Goal: Information Seeking & Learning: Learn about a topic

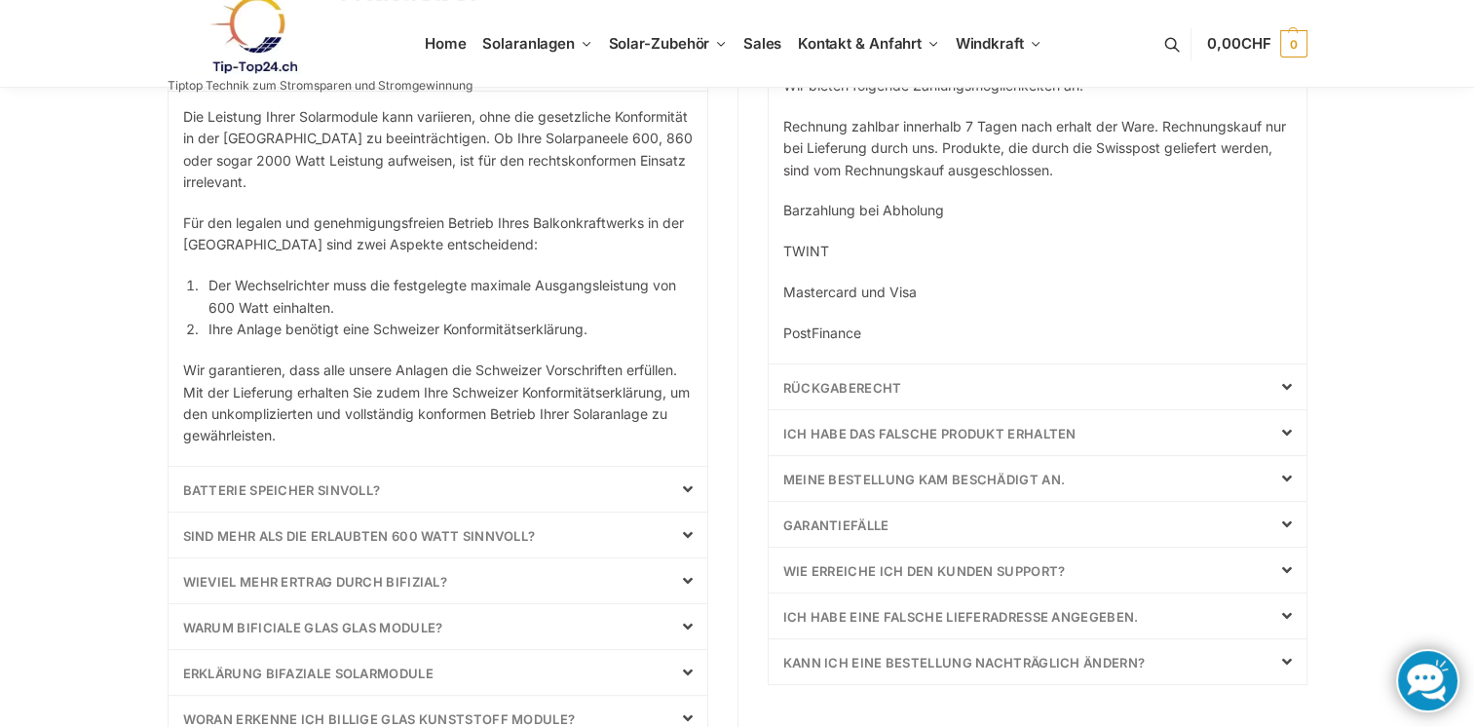
scroll to position [585, 0]
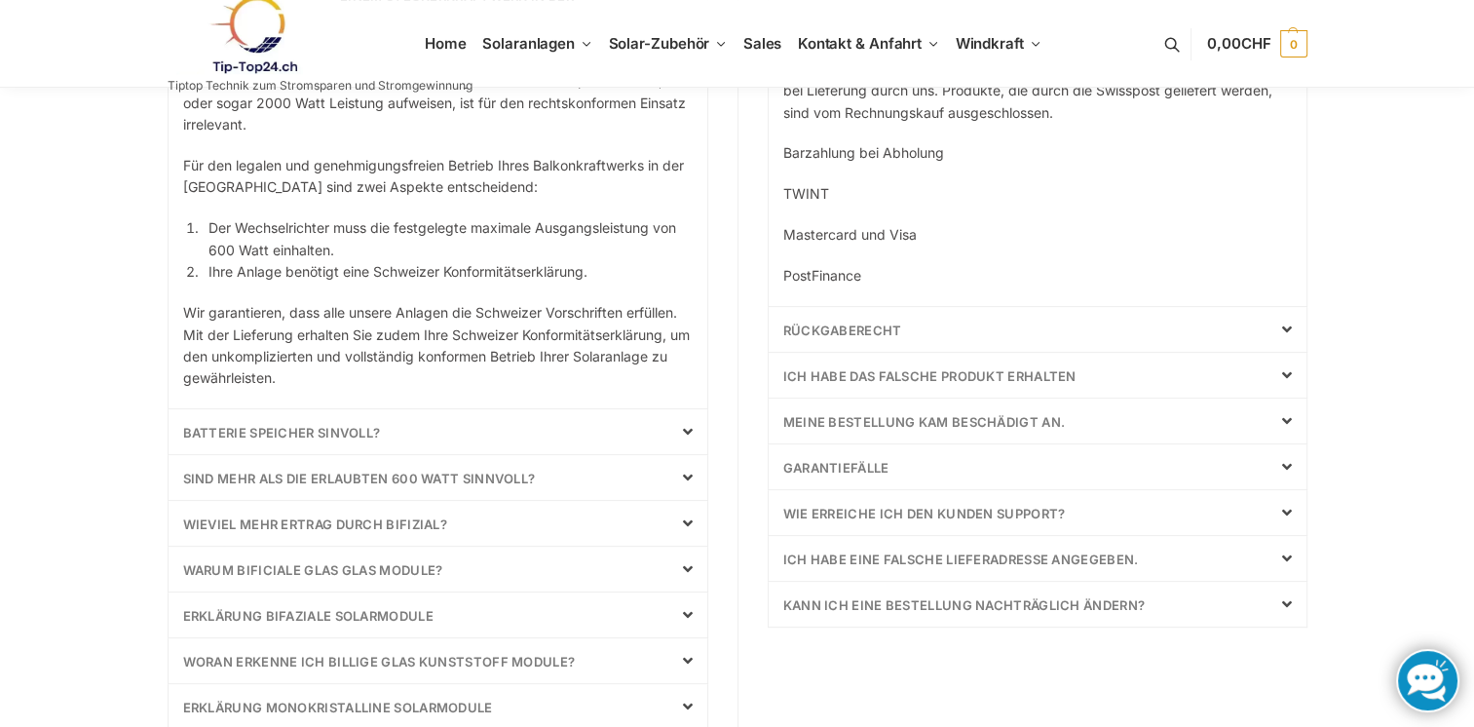
click at [875, 468] on link "Garantiefälle" at bounding box center [836, 468] width 106 height 16
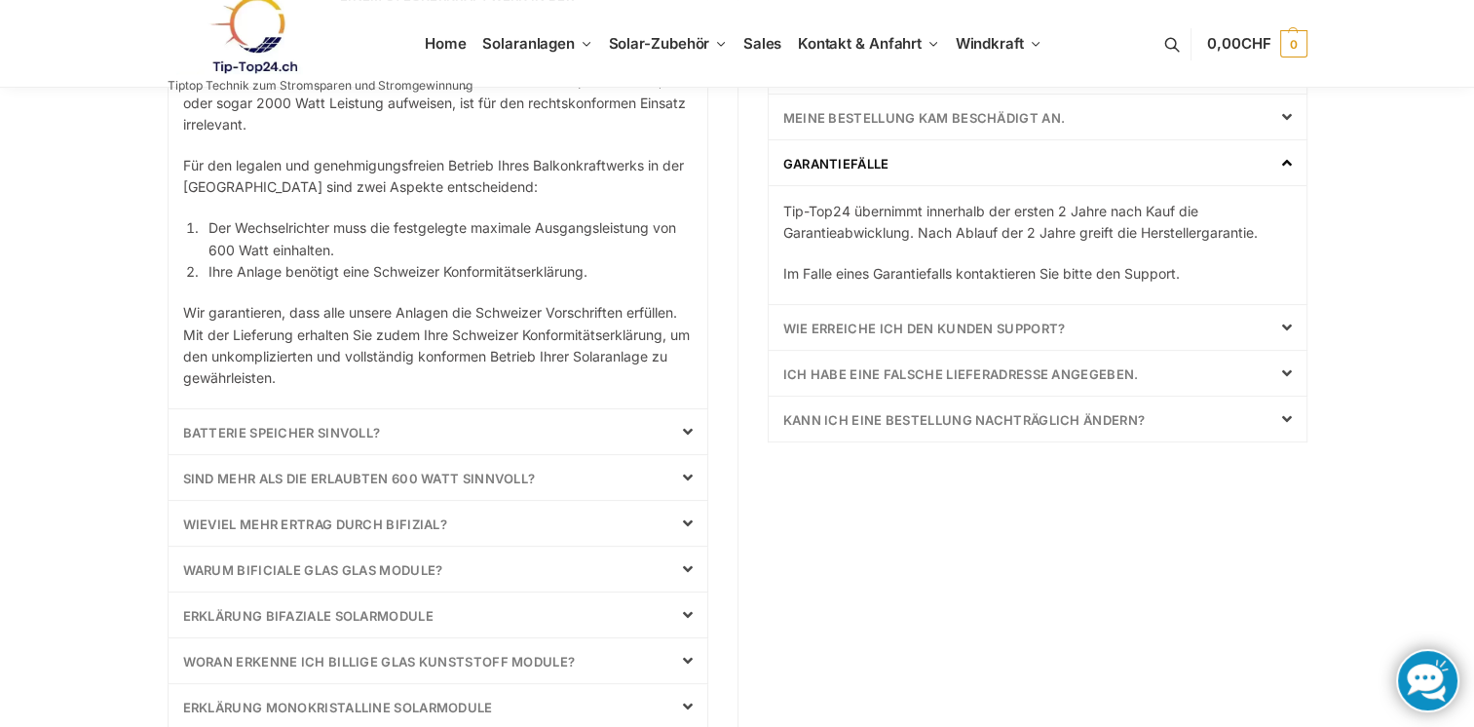
click at [1025, 322] on link "Wie erreiche ich den Kunden Support?" at bounding box center [924, 329] width 283 height 16
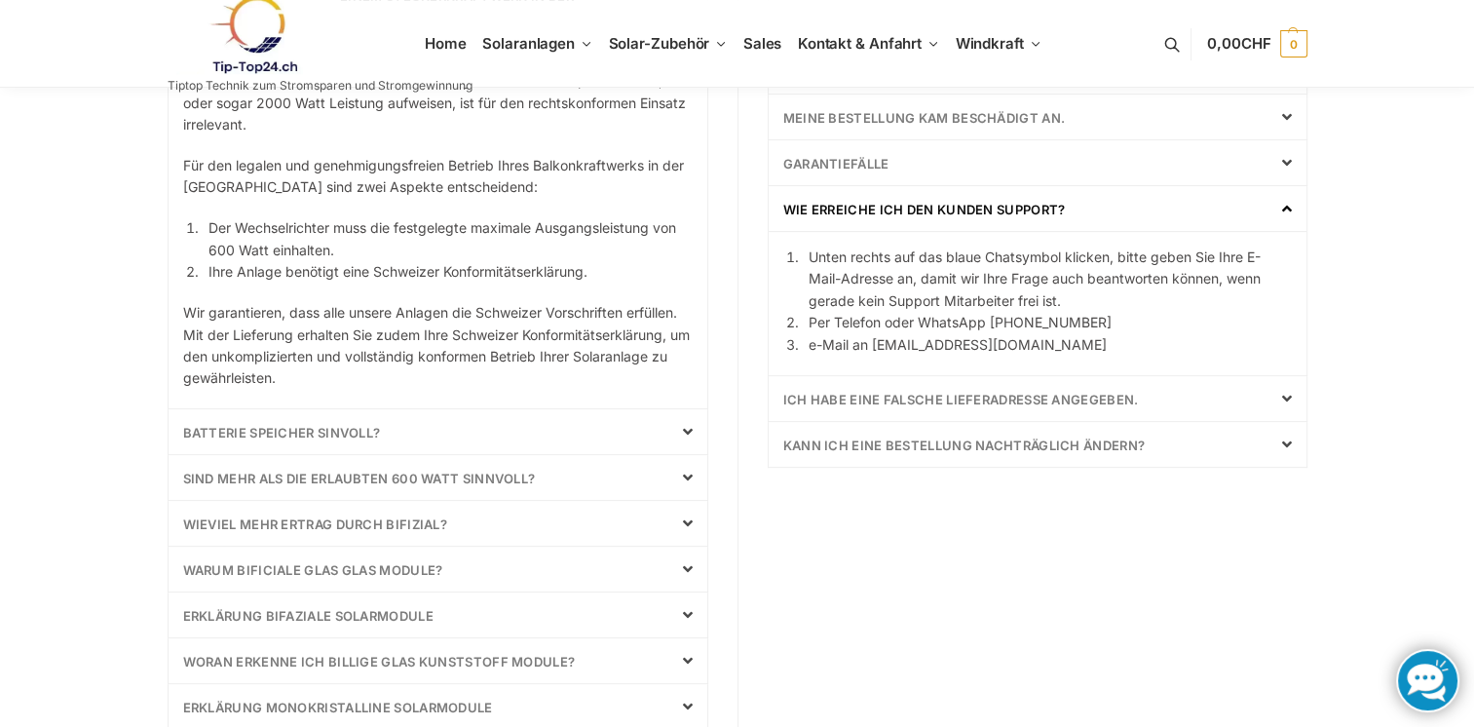
click at [925, 440] on link "Kann ich eine Bestellung nachträglich ändern?" at bounding box center [964, 445] width 362 height 16
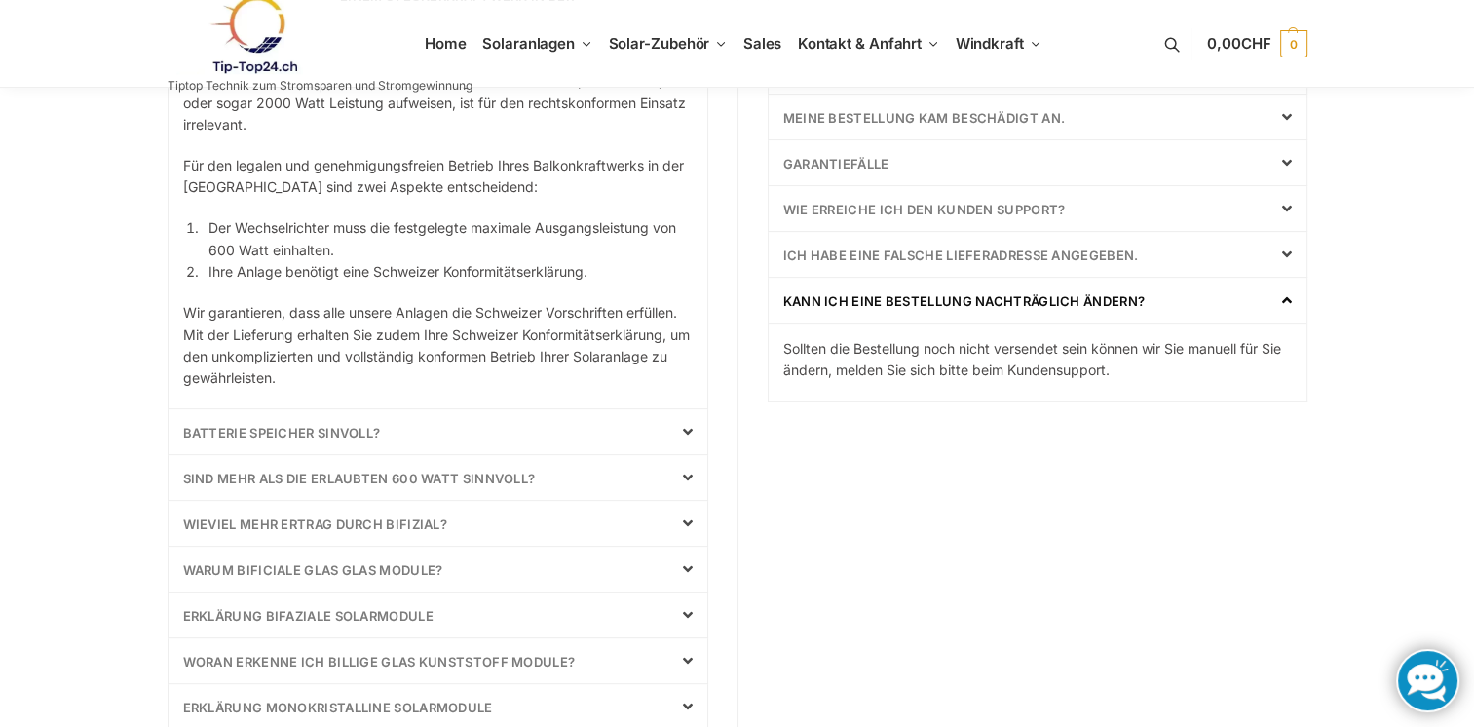
click at [342, 431] on link "Batterie Speicher Sinvoll?" at bounding box center [282, 433] width 198 height 16
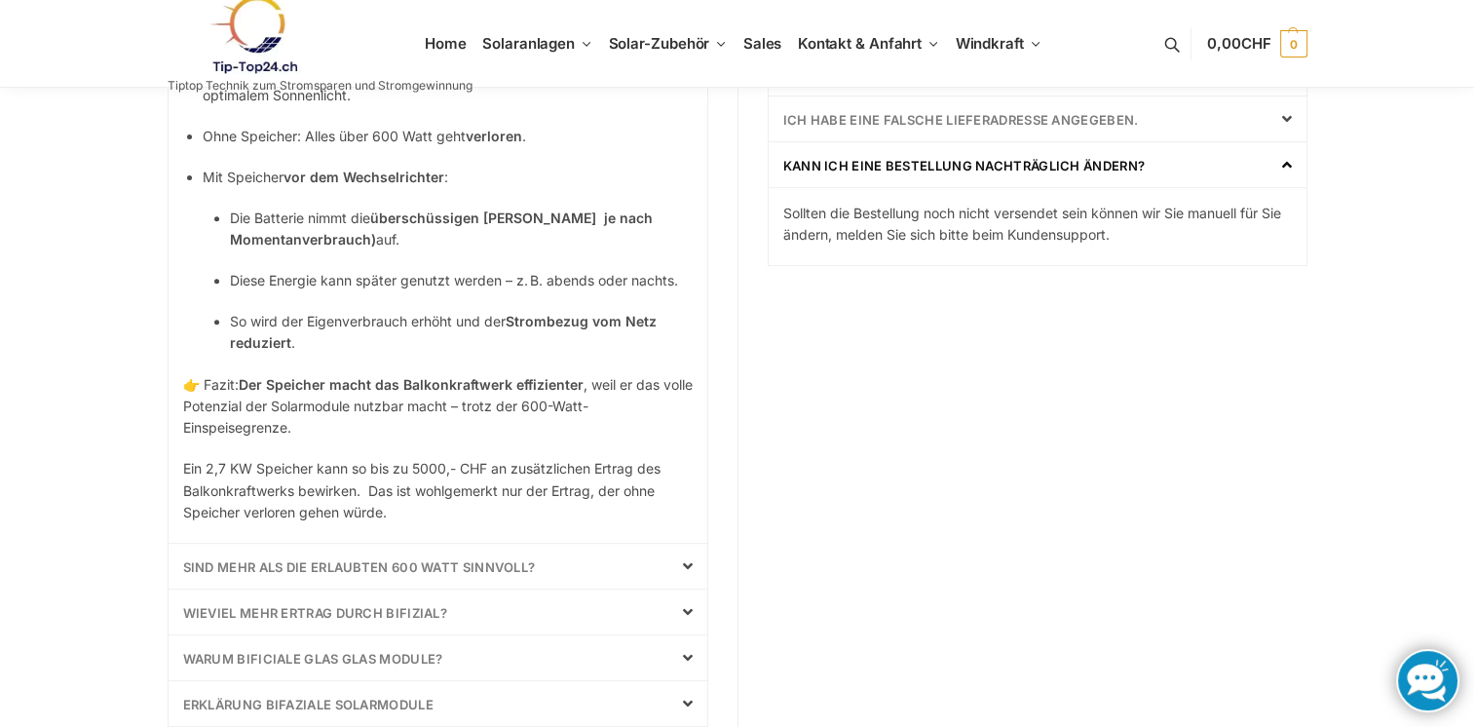
scroll to position [779, 0]
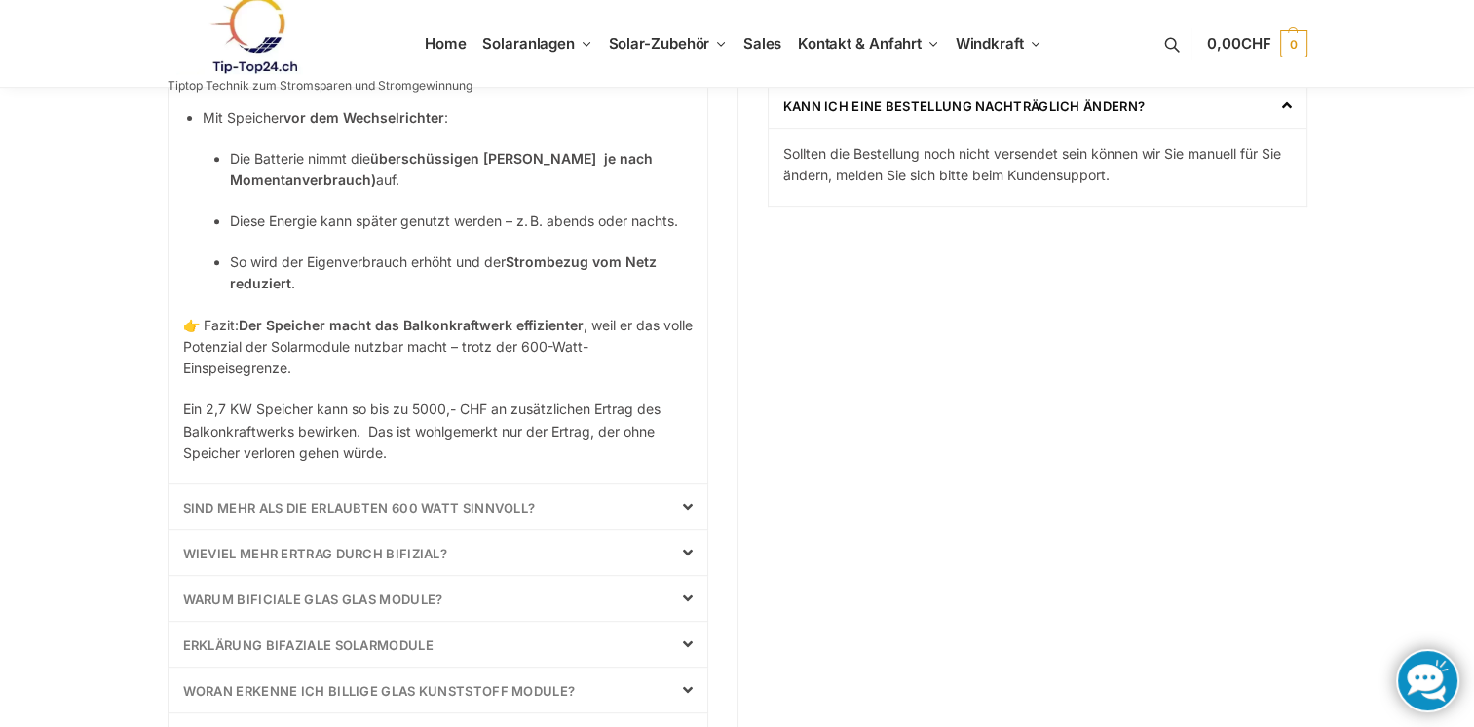
click at [433, 509] on link "Sind mehr als die erlaubten 600 Watt sinnvoll?" at bounding box center [359, 508] width 353 height 16
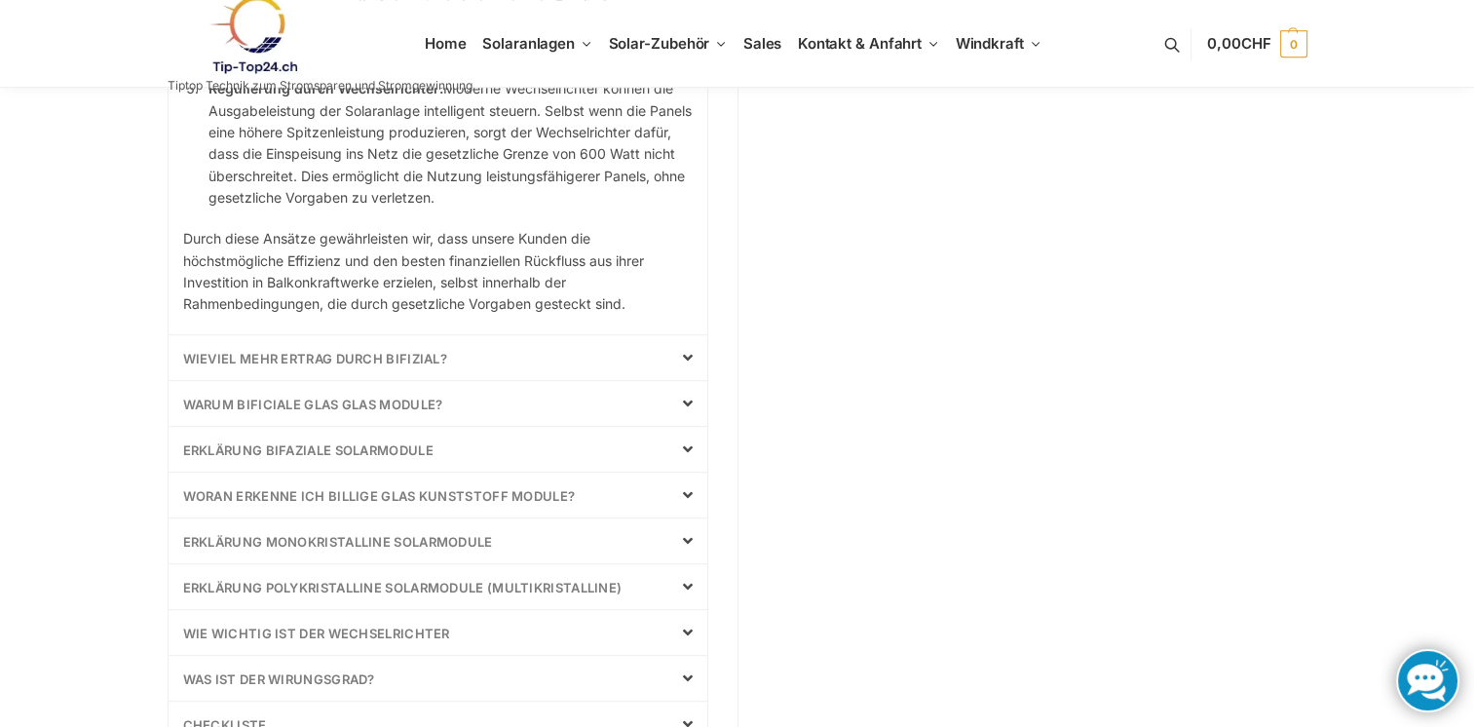
scroll to position [1373, 0]
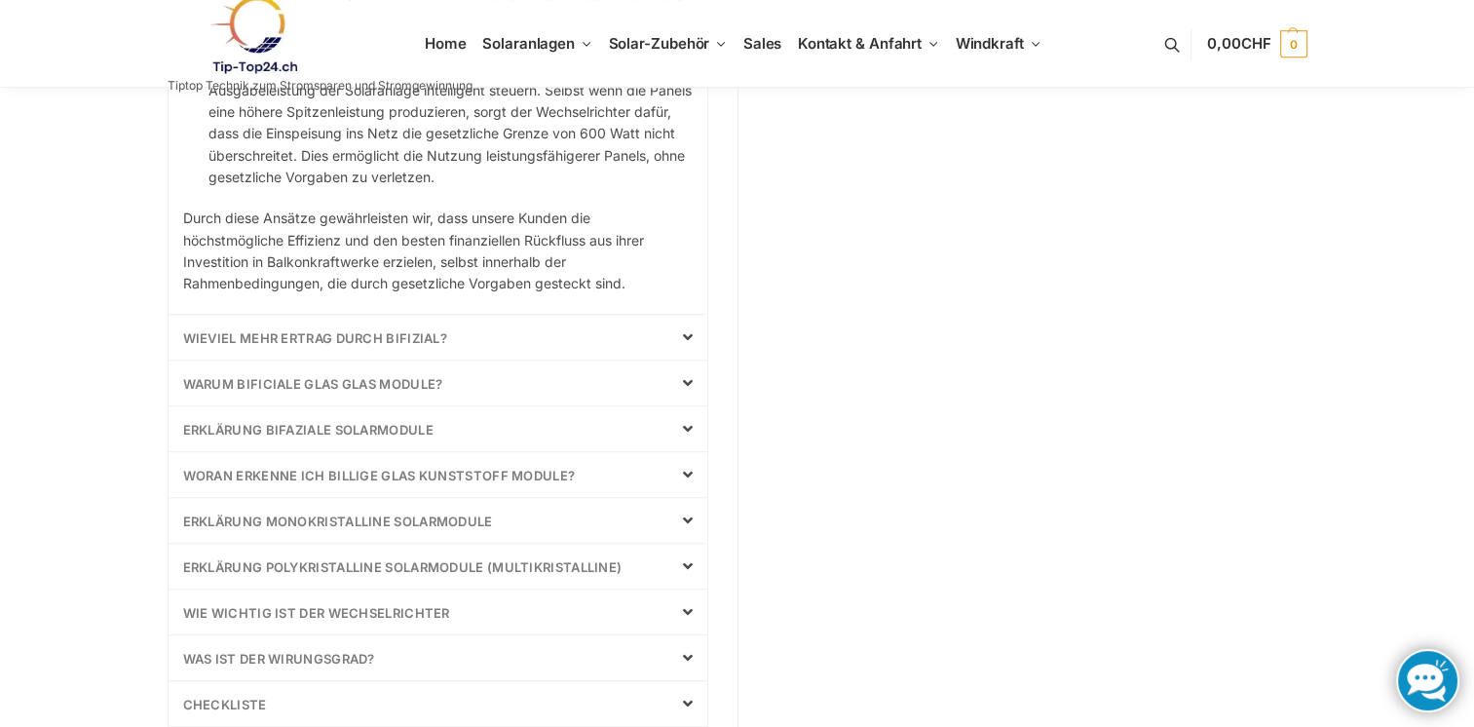
click at [372, 335] on link "Wieviel mehr Ertrag durch bifizial?" at bounding box center [315, 338] width 265 height 16
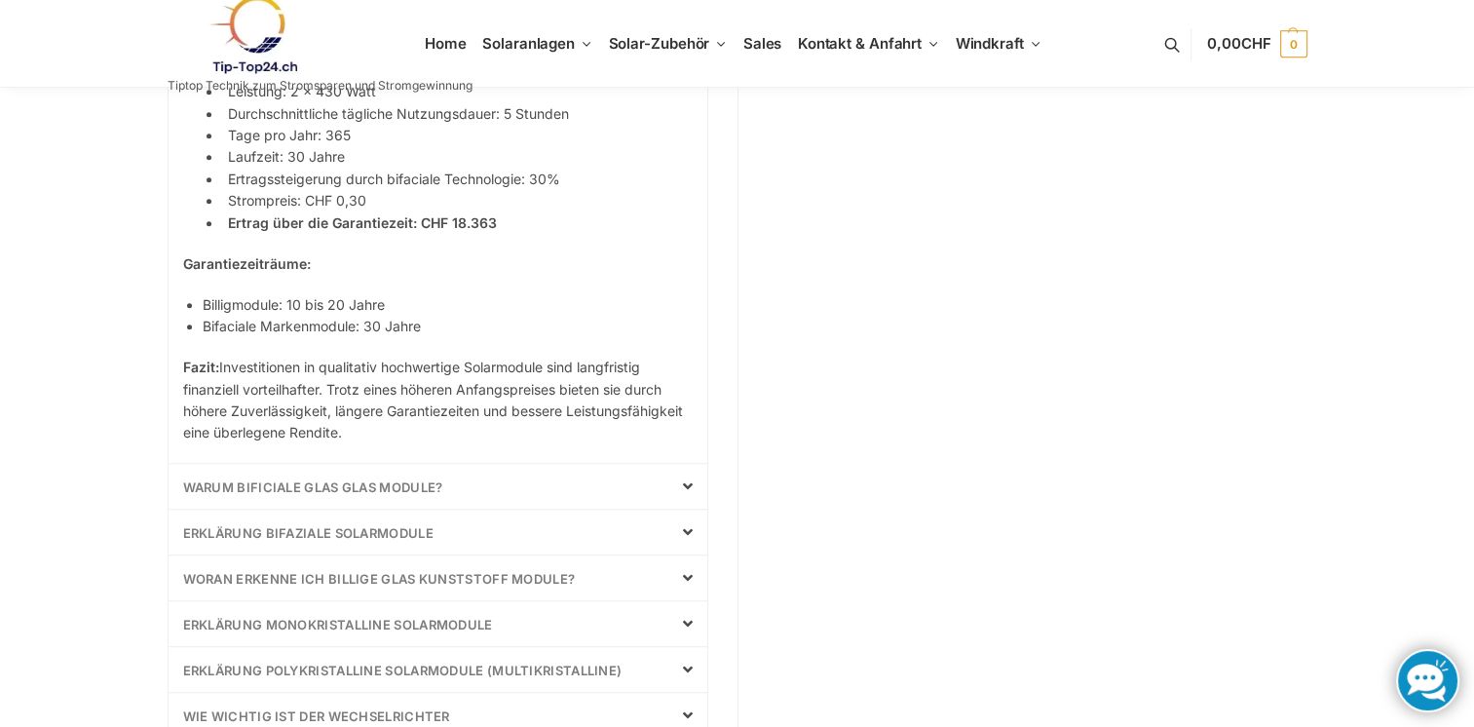
click at [392, 479] on link "Warum bificiale Glas Glas Module?" at bounding box center [313, 487] width 260 height 16
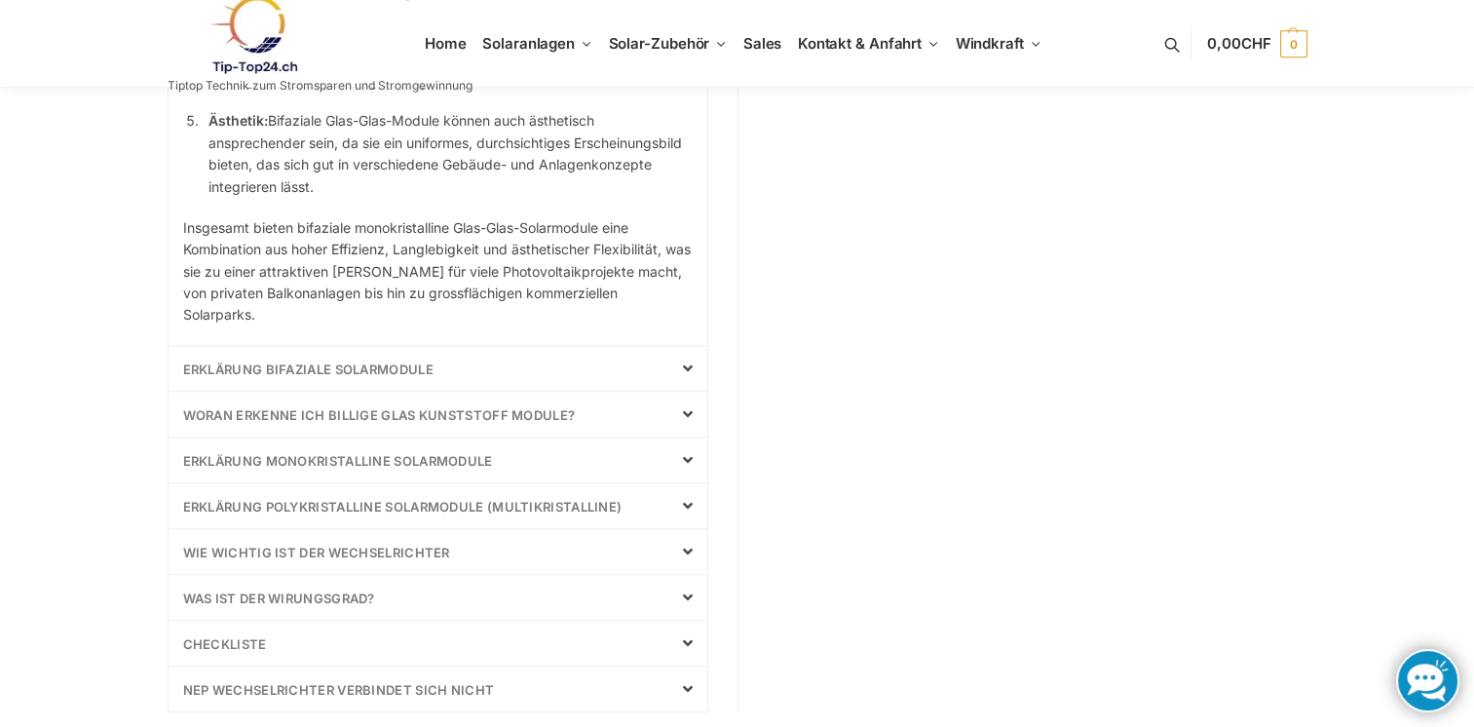
scroll to position [1379, 0]
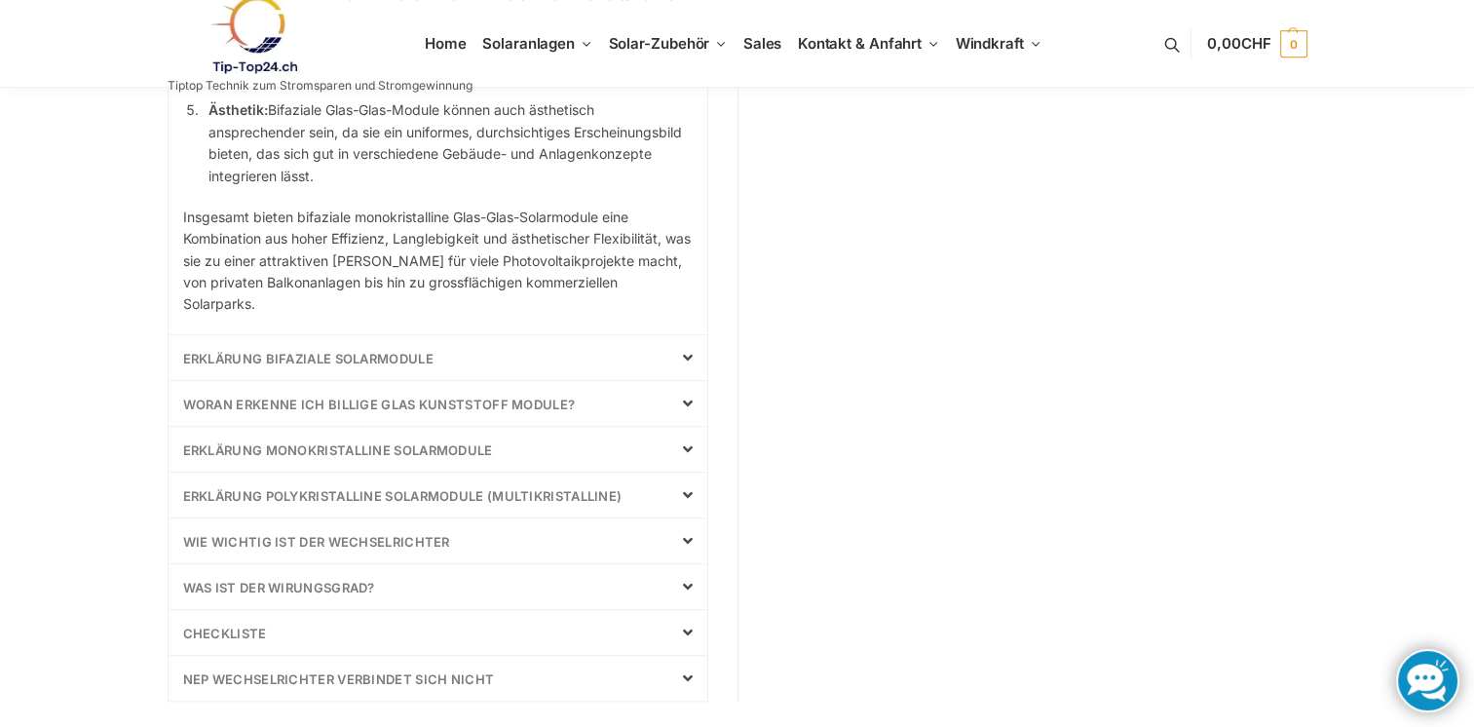
click at [396, 357] on link "Erklärung Bifaziale Solarmodule" at bounding box center [308, 359] width 250 height 16
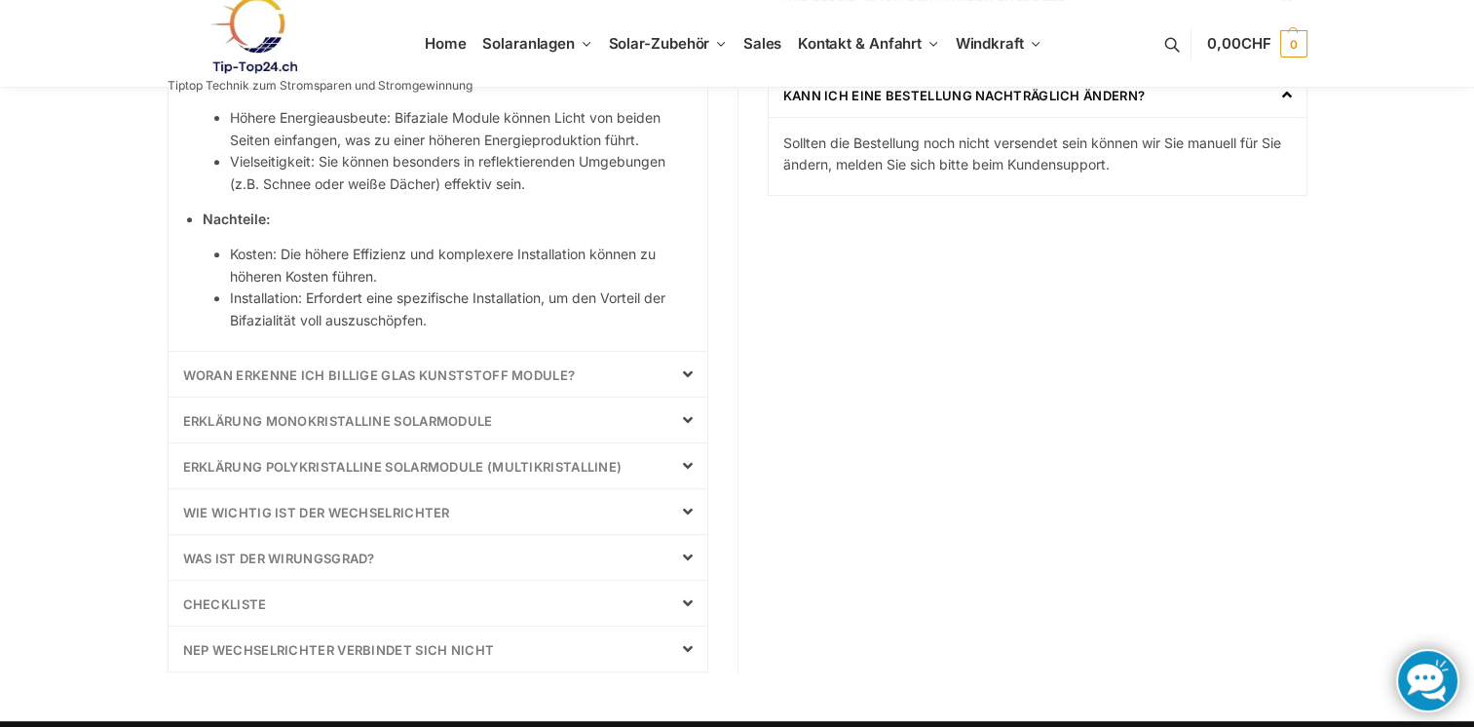
scroll to position [810, 0]
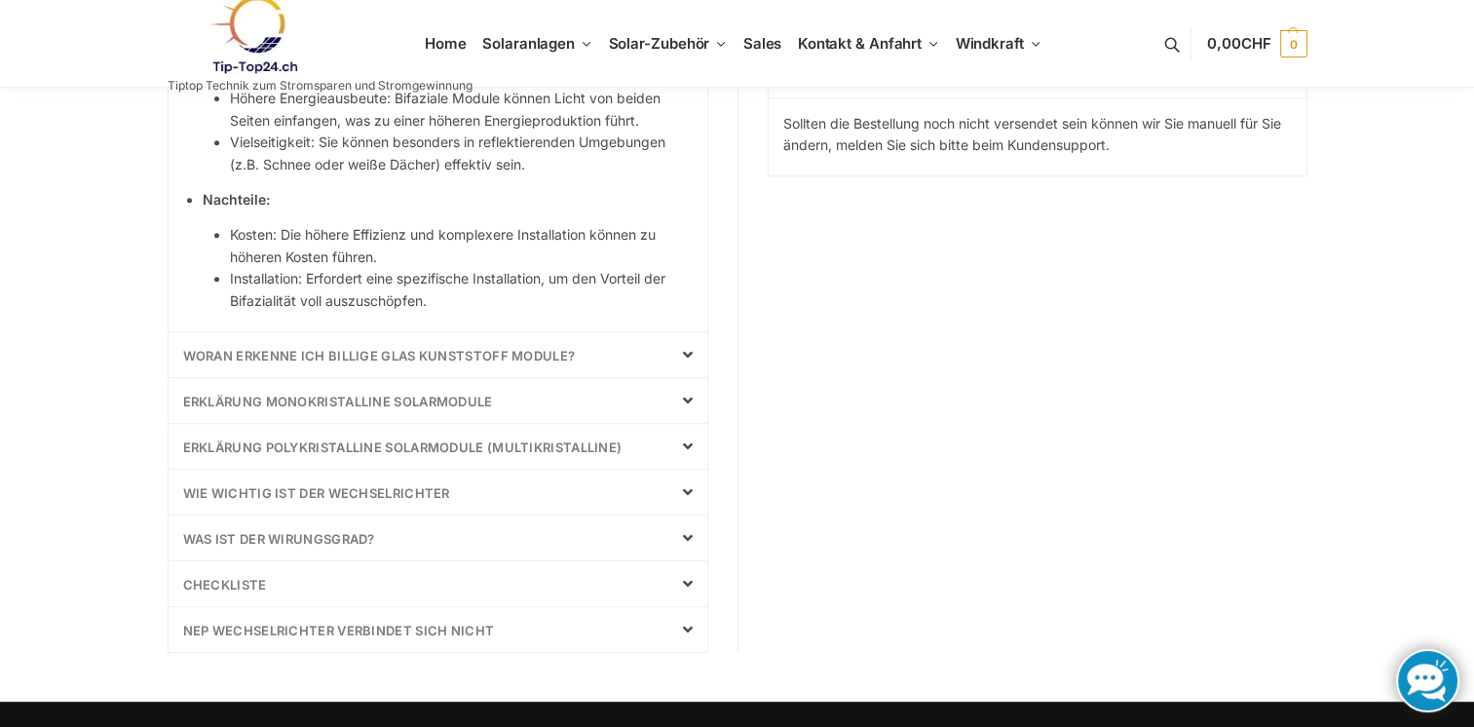
click at [423, 355] on link "Woran erkenne ich billige Glas Kunststoff Module?" at bounding box center [379, 356] width 393 height 16
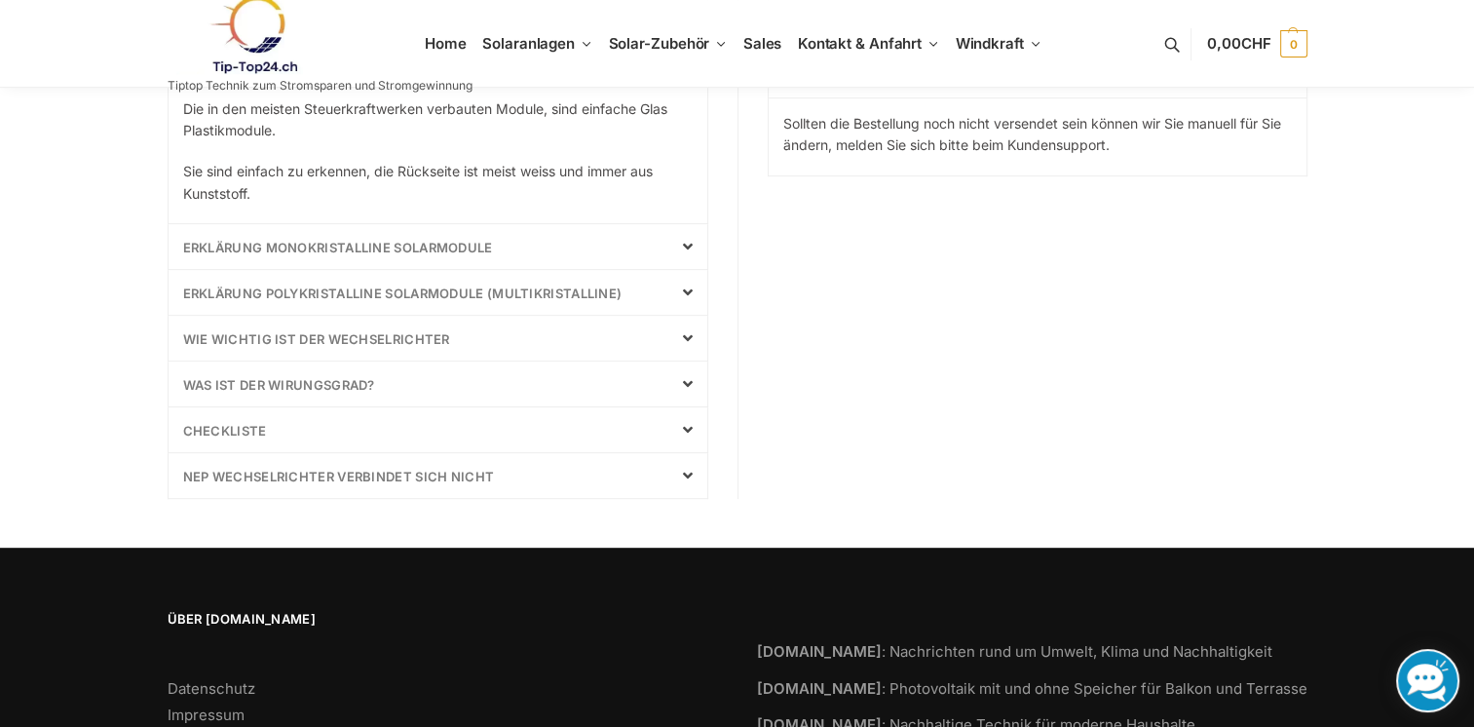
click at [383, 332] on link "Wie wichtig ist der Wechselrichter" at bounding box center [316, 339] width 267 height 16
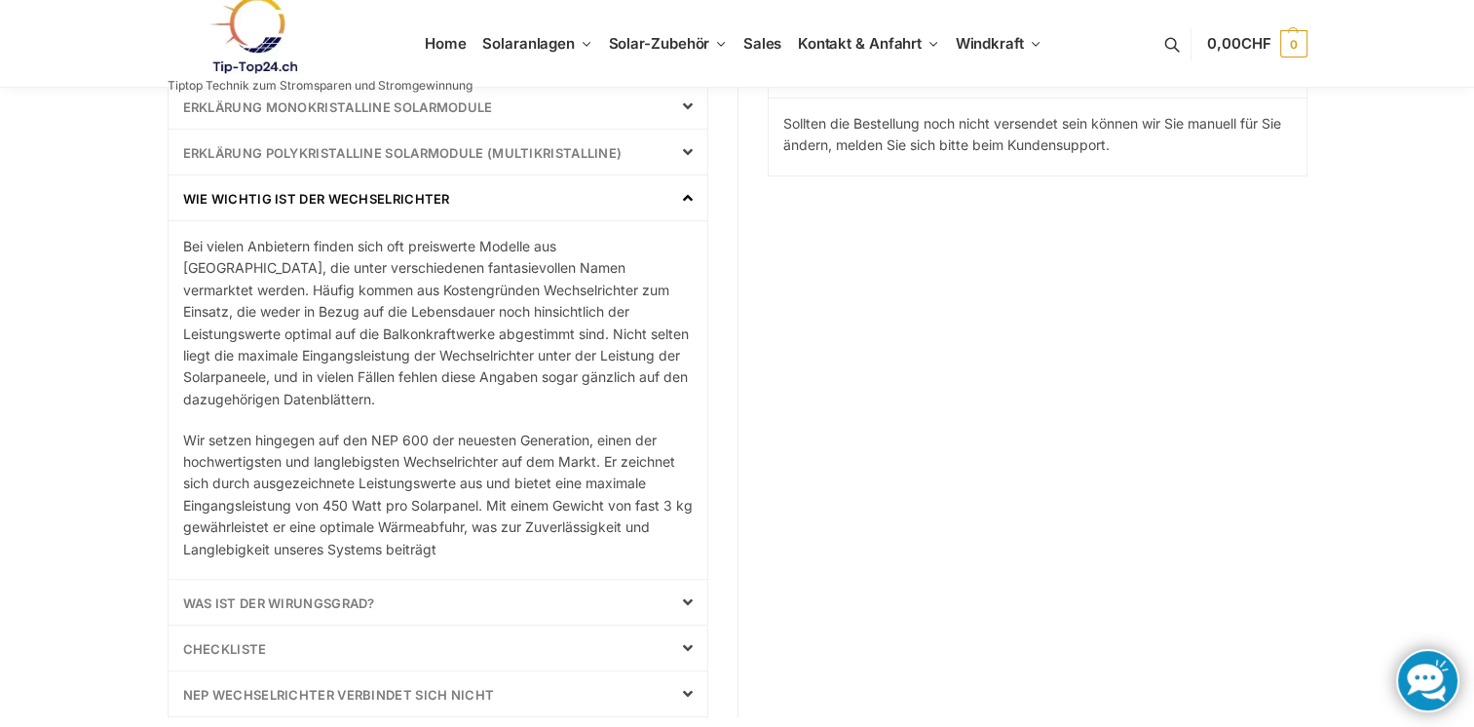
click at [359, 601] on link "Was ist der Wirungsgrad?" at bounding box center [279, 603] width 192 height 16
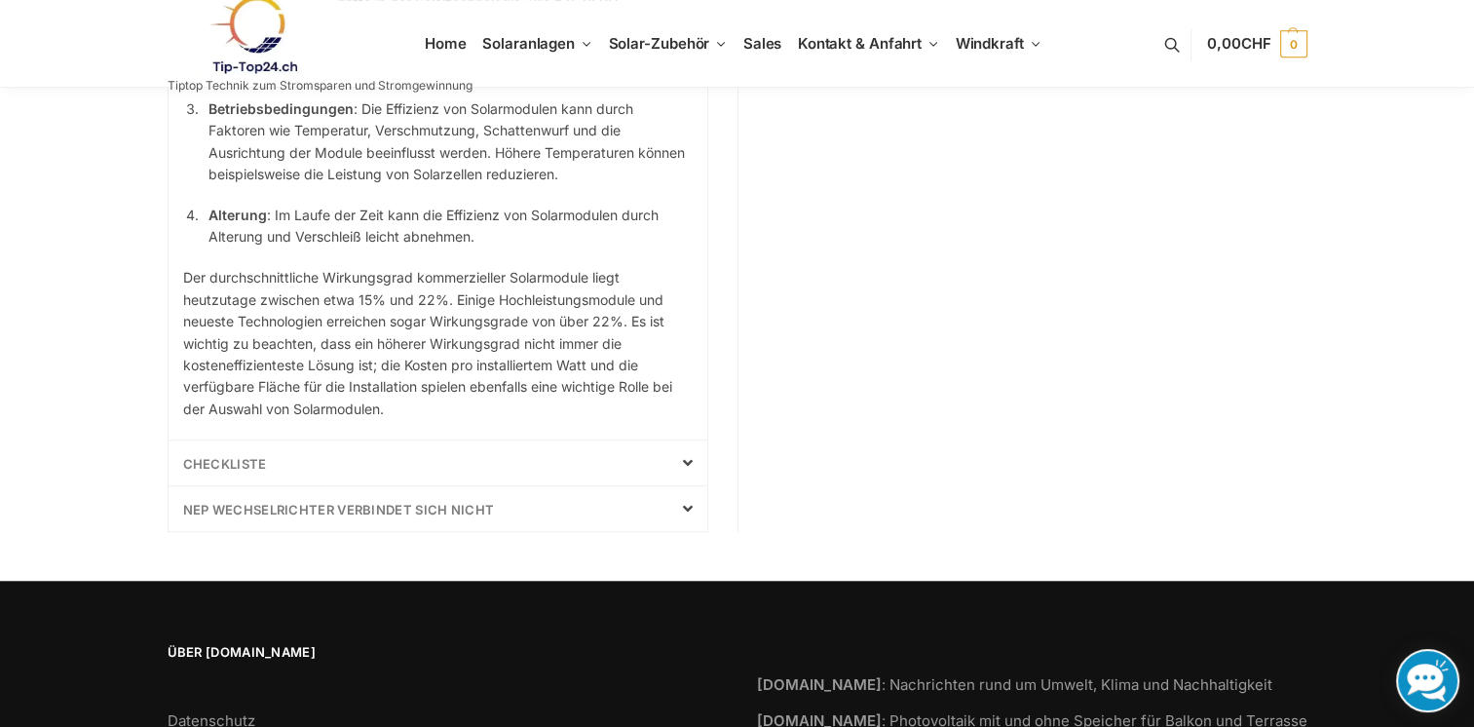
scroll to position [1492, 0]
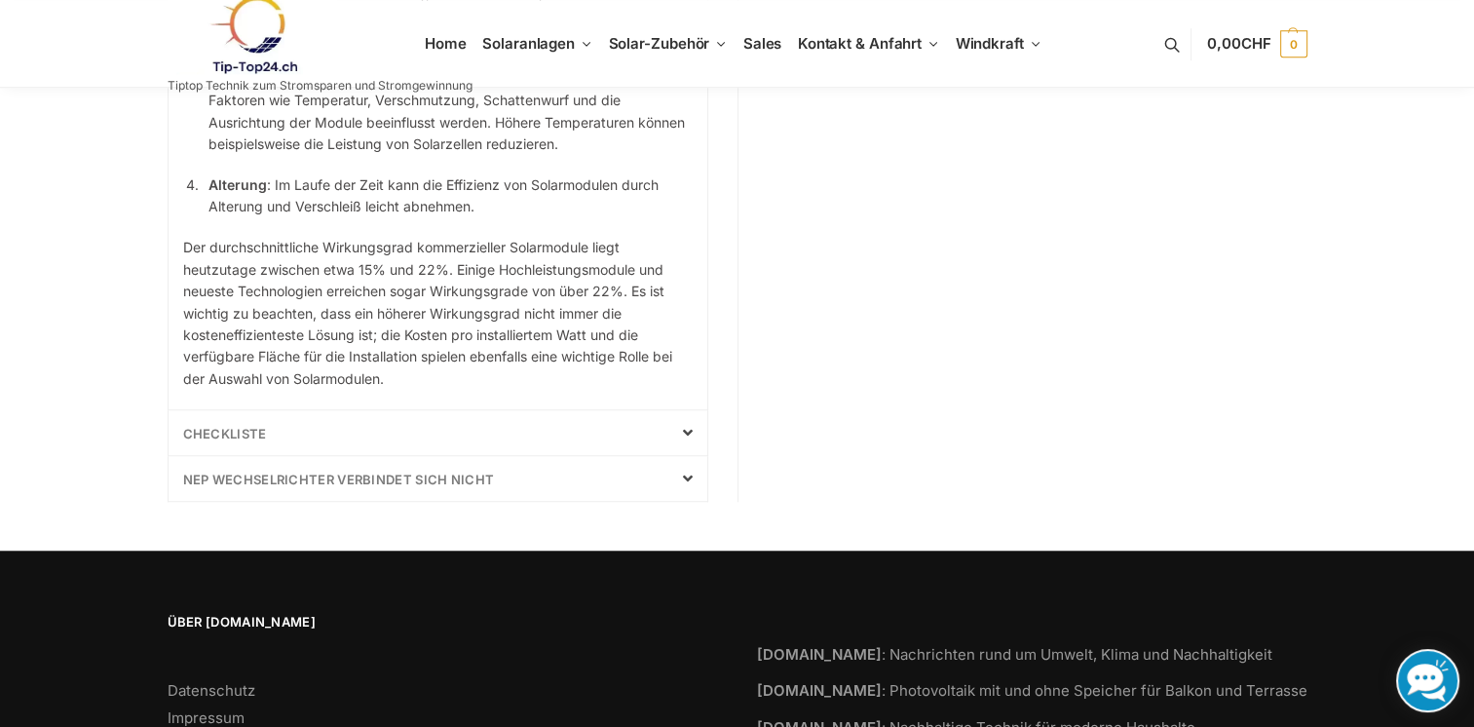
click at [459, 455] on div "Checkliste" at bounding box center [438, 432] width 539 height 45
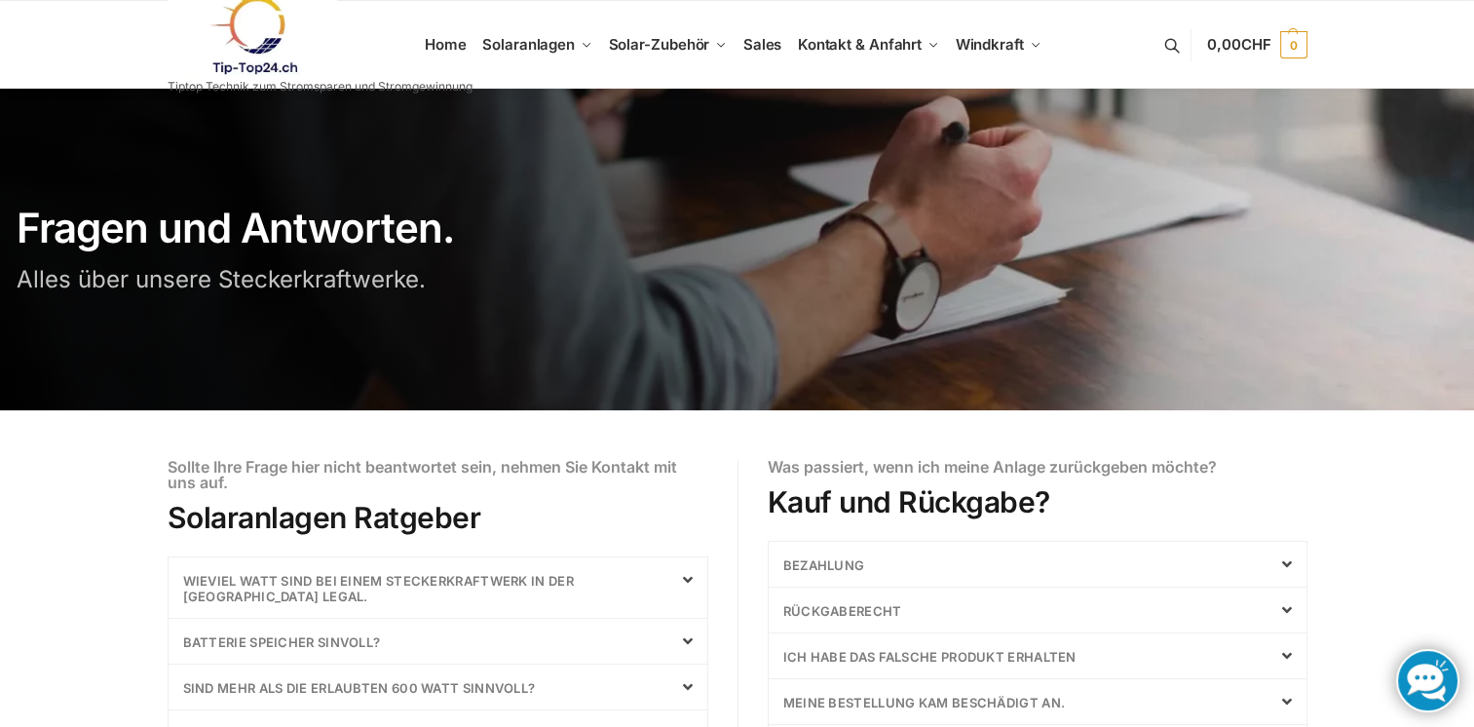
scroll to position [0, 0]
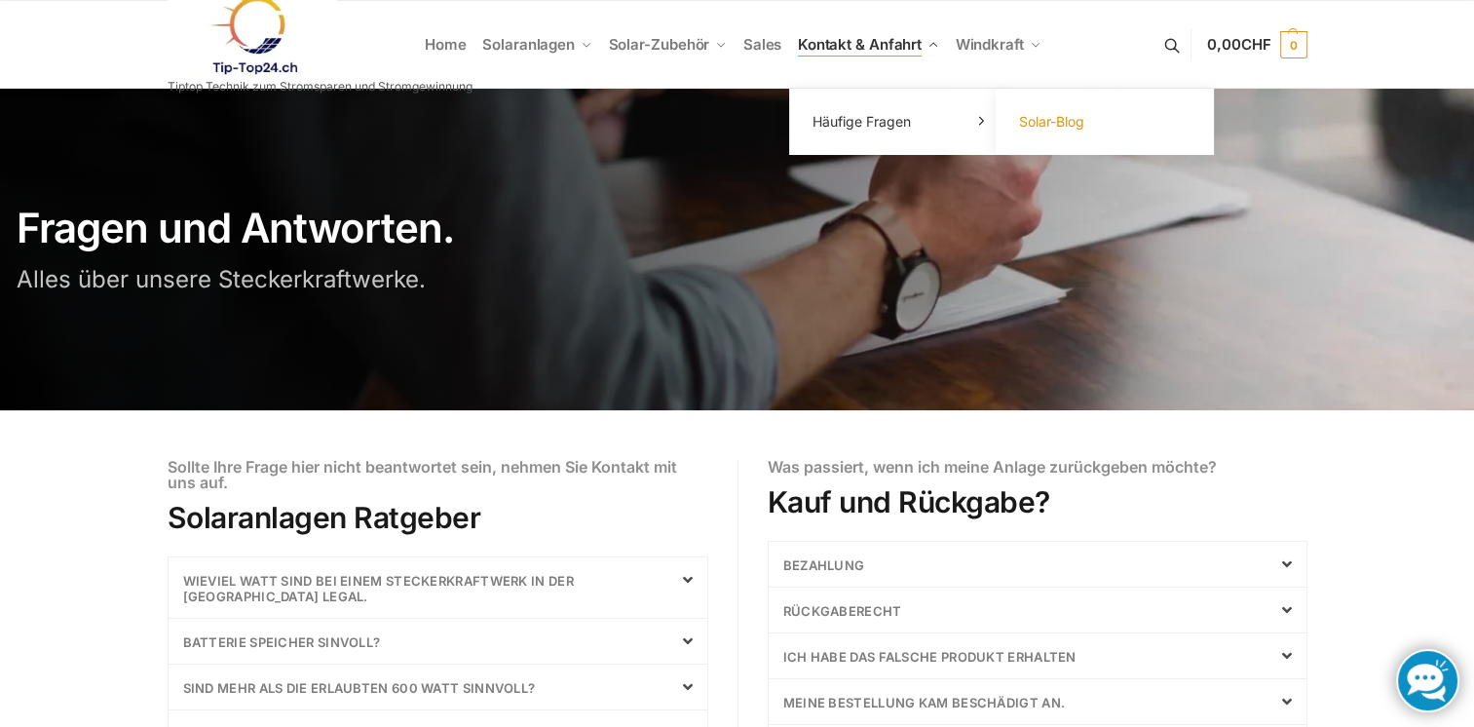
click at [1063, 117] on span "Solar-Blog" at bounding box center [1051, 121] width 65 height 17
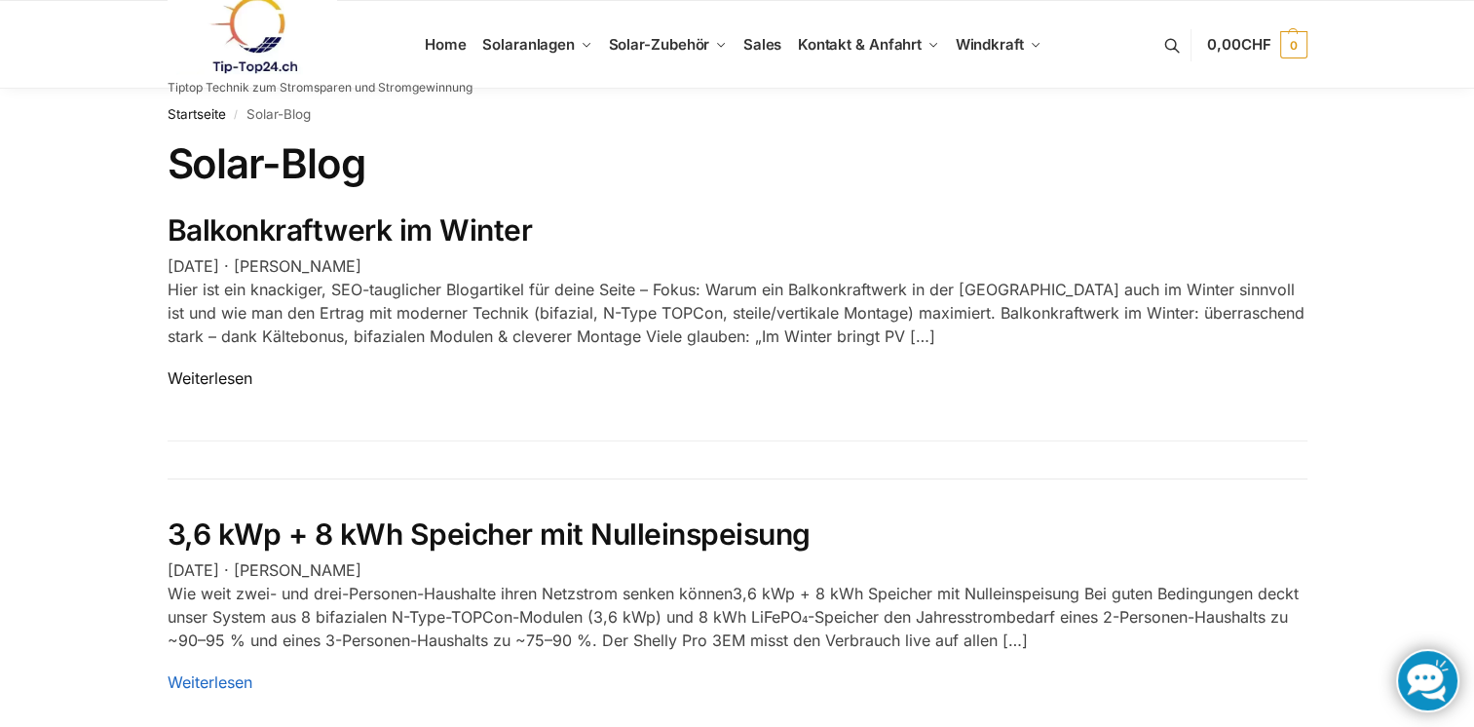
click at [189, 380] on link "Weiterlesen" at bounding box center [210, 377] width 85 height 19
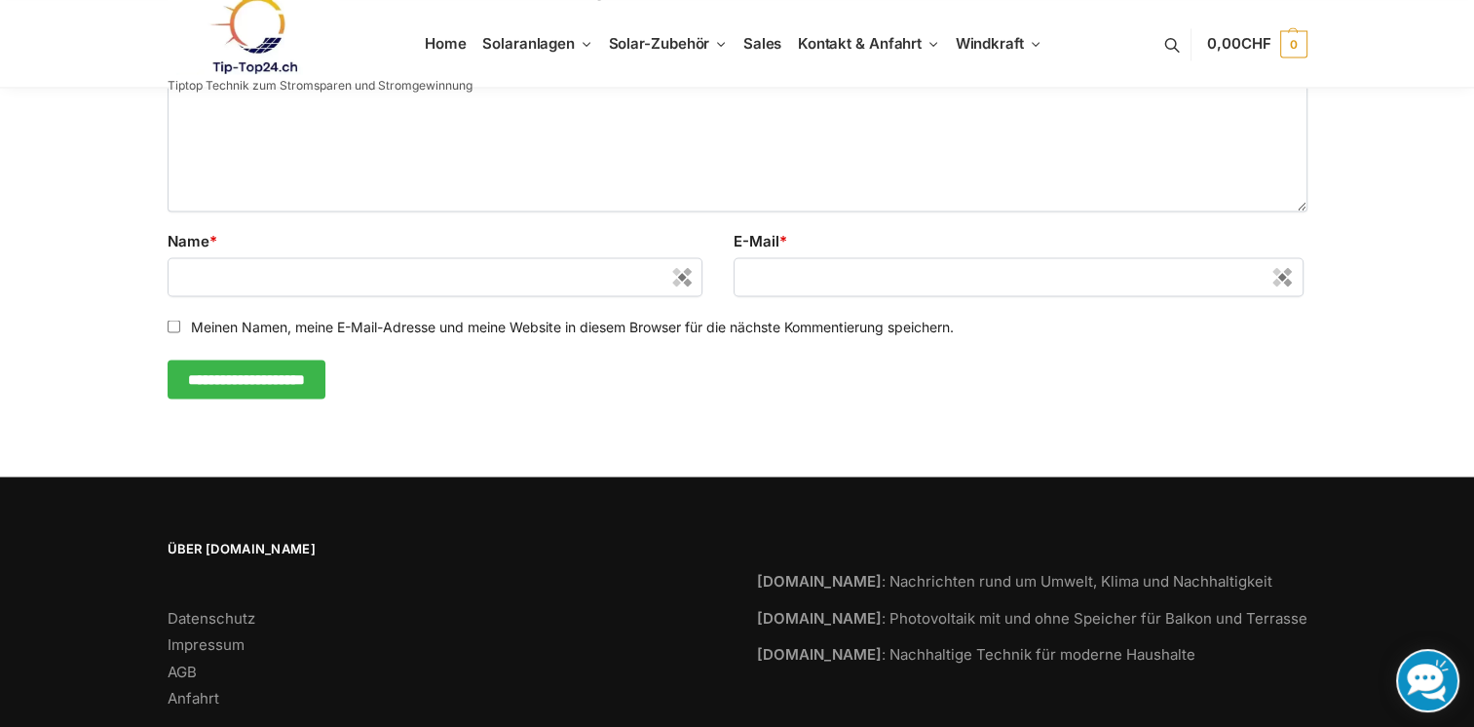
scroll to position [3507, 0]
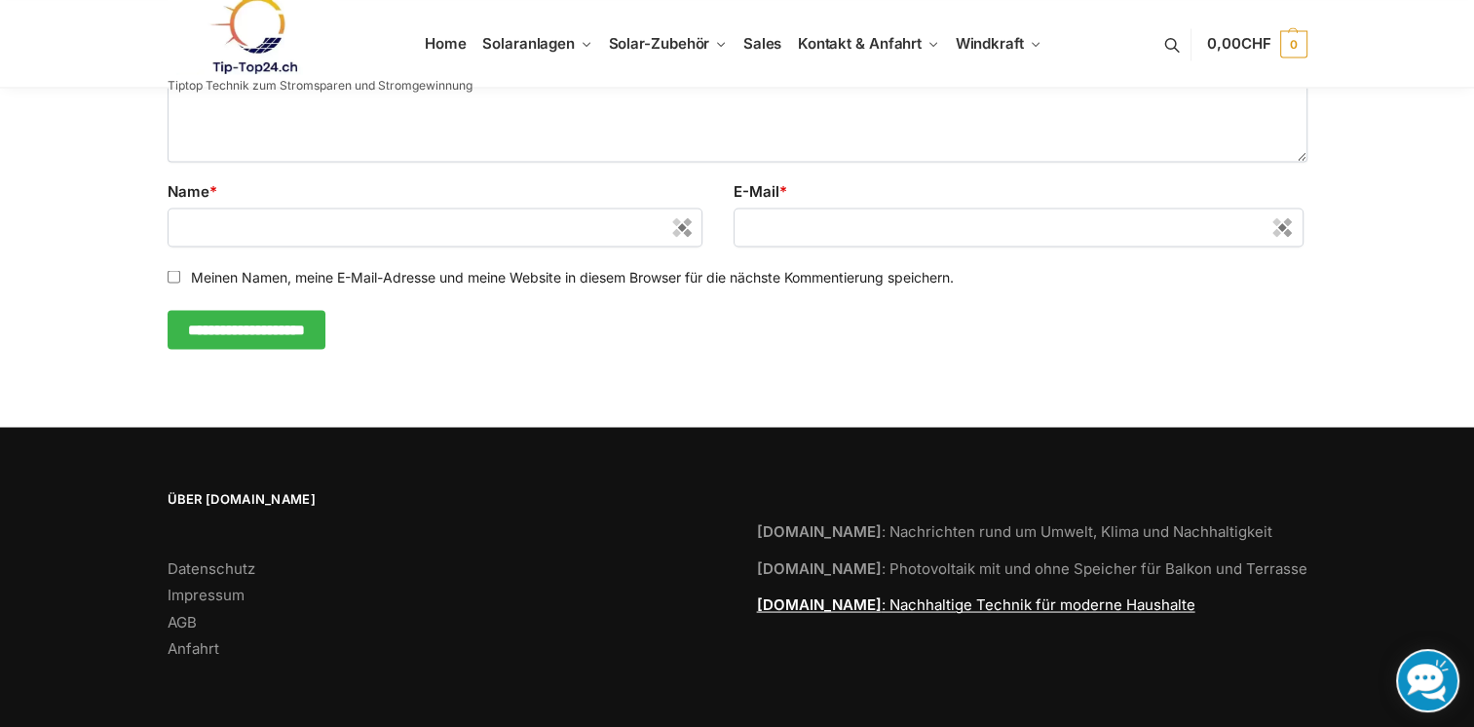
click at [904, 613] on link "Tiptop24.swiss : Nachhaltige Technik für moderne Haushalte" at bounding box center [976, 603] width 438 height 19
